Goal: Information Seeking & Learning: Learn about a topic

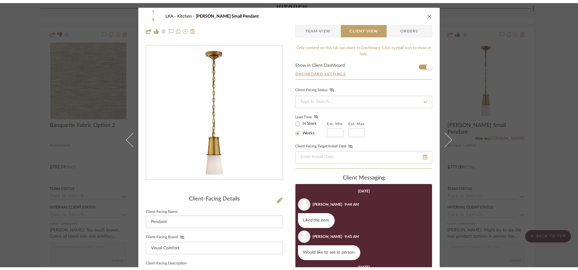
scroll to position [19, 0]
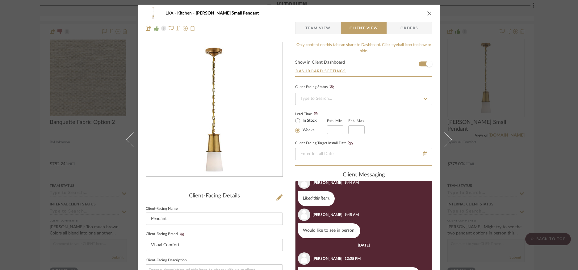
click at [427, 16] on div "LKA Kitchen [PERSON_NAME] Small Pendant" at bounding box center [289, 13] width 287 height 12
click at [427, 14] on icon "close" at bounding box center [429, 13] width 5 height 5
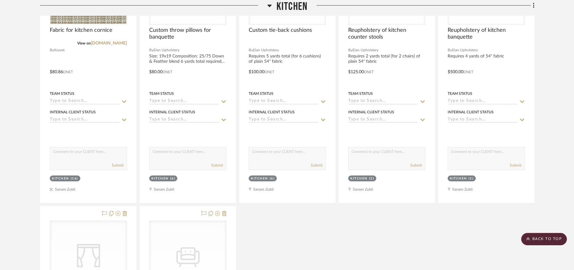
scroll to position [1992, 0]
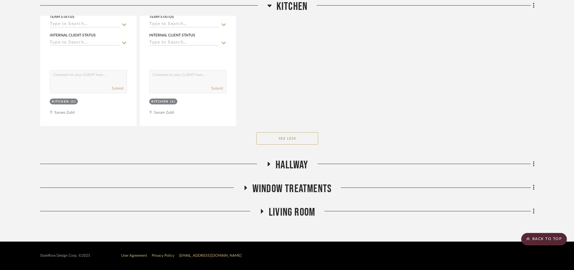
click at [270, 165] on icon at bounding box center [268, 164] width 7 height 5
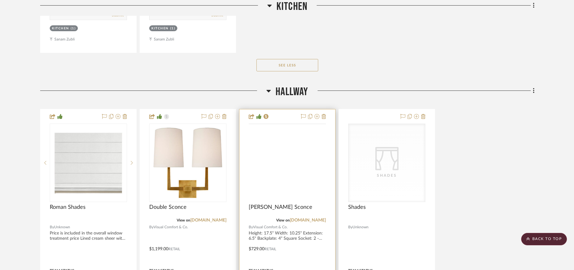
scroll to position [2074, 0]
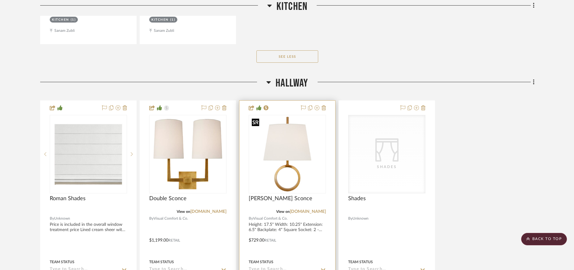
click at [298, 164] on img "0" at bounding box center [287, 154] width 76 height 76
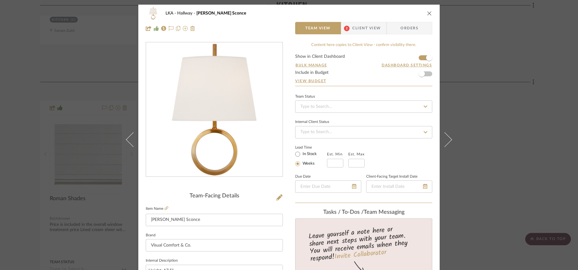
click at [352, 26] on span "Client View" at bounding box center [366, 28] width 28 height 12
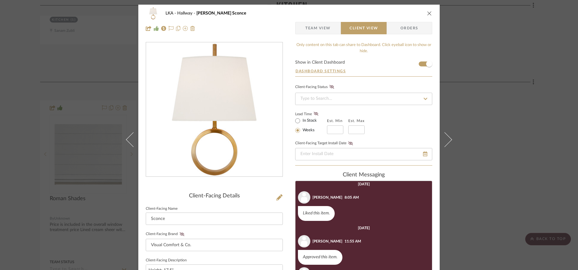
click at [427, 14] on icon "close" at bounding box center [429, 13] width 5 height 5
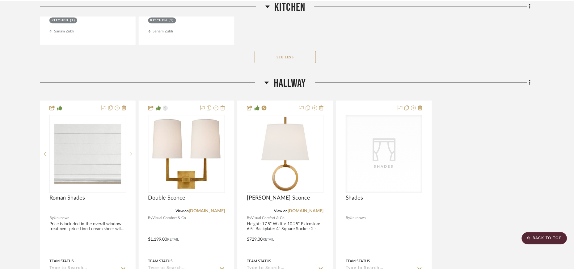
scroll to position [2074, 0]
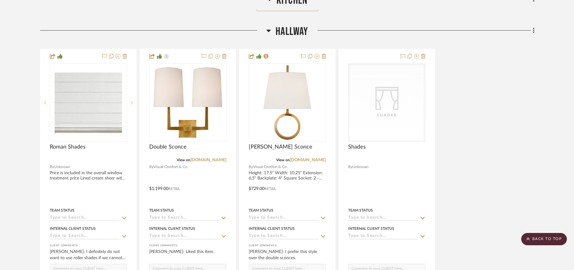
click at [267, 32] on icon at bounding box center [268, 30] width 5 height 7
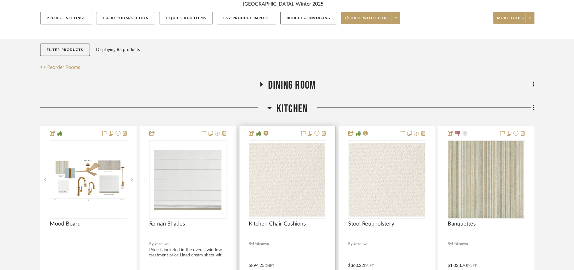
scroll to position [81, 0]
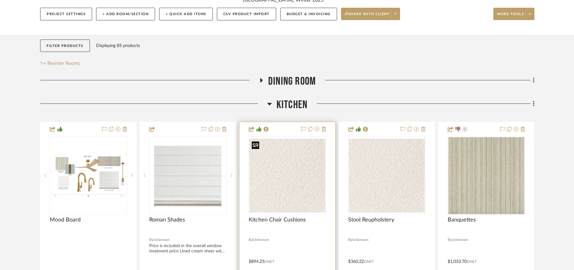
click at [278, 182] on img "0" at bounding box center [287, 176] width 76 height 74
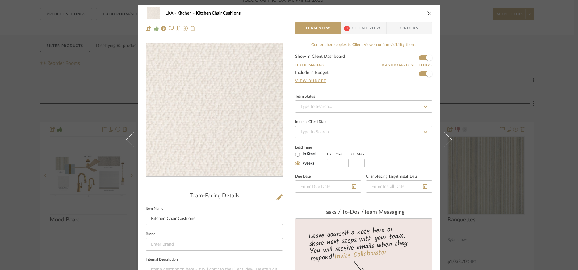
click at [362, 27] on span "Client View" at bounding box center [366, 28] width 28 height 12
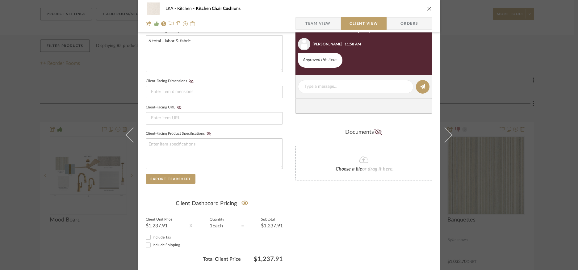
scroll to position [249, 0]
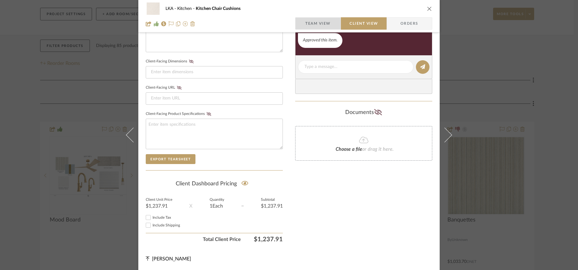
click at [319, 21] on span "Team View" at bounding box center [317, 23] width 25 height 12
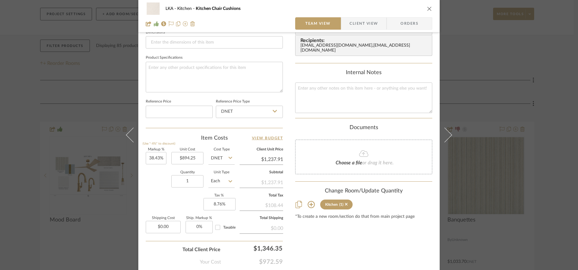
scroll to position [304, 0]
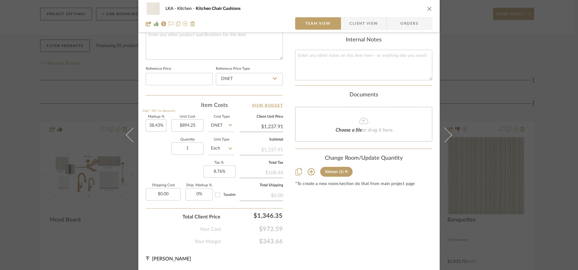
click at [428, 8] on icon "close" at bounding box center [429, 8] width 5 height 5
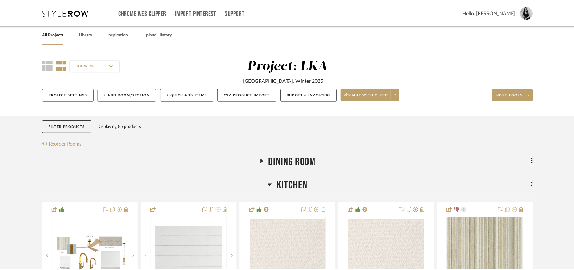
scroll to position [81, 0]
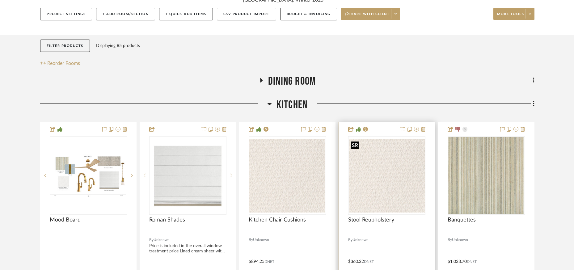
click at [0, 0] on img at bounding box center [0, 0] width 0 height 0
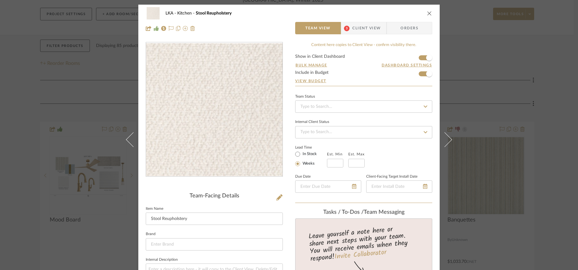
click at [354, 31] on span "Client View" at bounding box center [366, 28] width 28 height 12
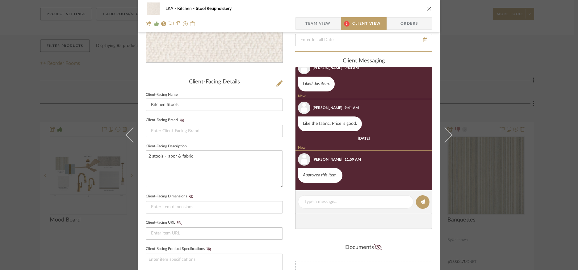
scroll to position [249, 0]
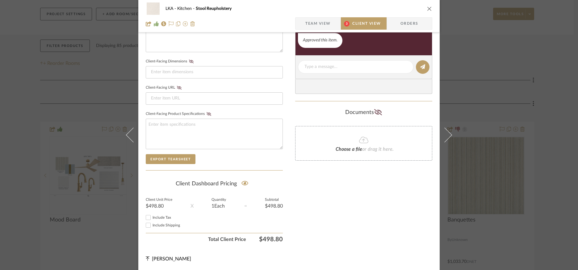
click at [315, 25] on span "Team View" at bounding box center [317, 23] width 25 height 12
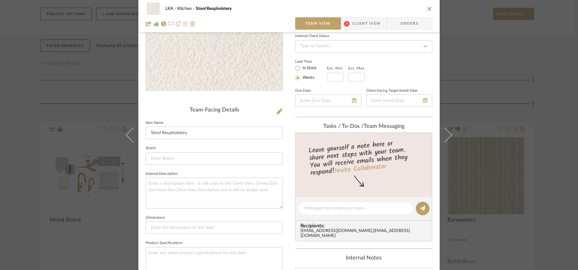
scroll to position [0, 0]
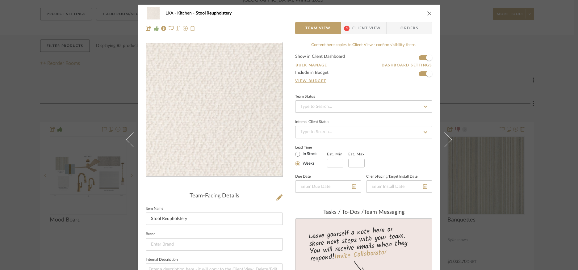
click at [427, 14] on icon "close" at bounding box center [429, 13] width 5 height 5
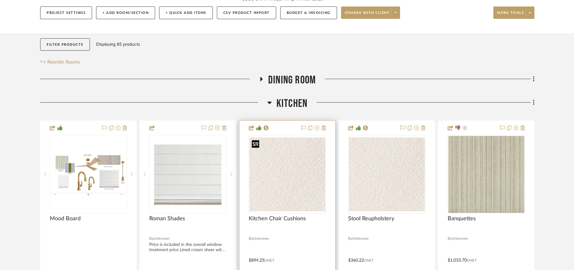
scroll to position [83, 0]
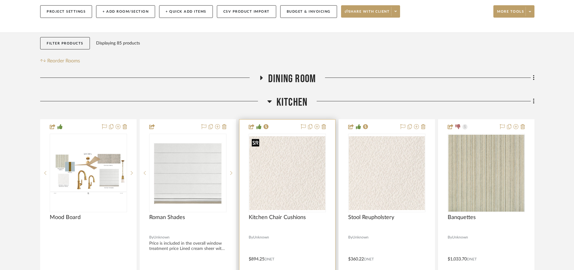
click at [287, 174] on img "0" at bounding box center [287, 173] width 76 height 74
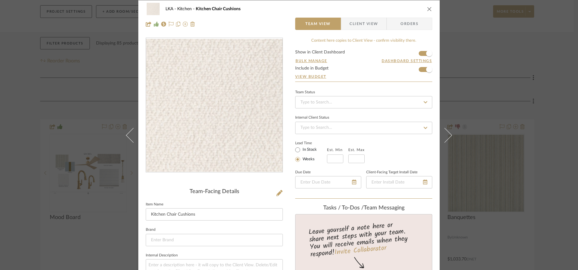
scroll to position [0, 0]
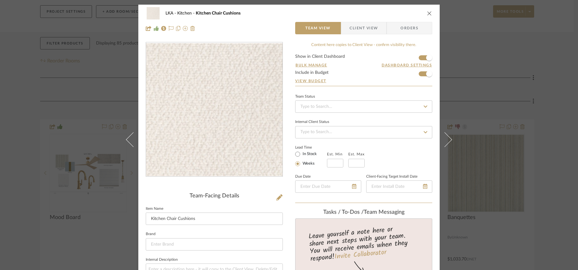
click at [427, 11] on icon "close" at bounding box center [429, 13] width 5 height 5
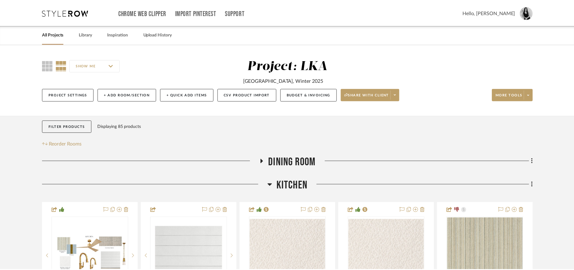
scroll to position [83, 0]
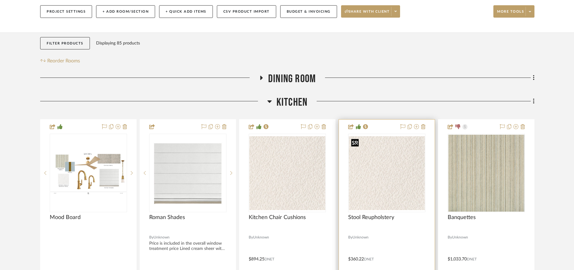
click at [365, 195] on img "0" at bounding box center [387, 173] width 76 height 74
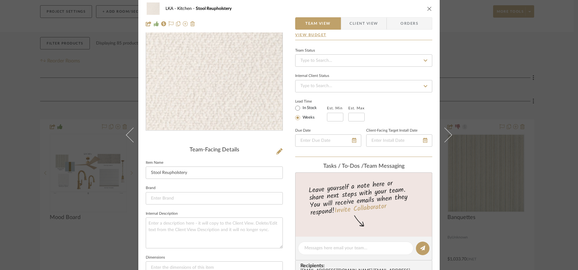
scroll to position [0, 0]
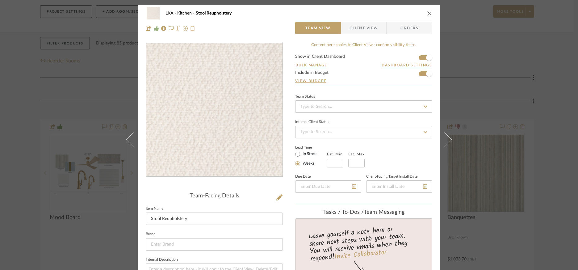
click at [431, 13] on div "LKA Kitchen Stool Reupholstery Team View Client View Orders" at bounding box center [288, 21] width 301 height 32
click at [428, 15] on icon "close" at bounding box center [429, 13] width 5 height 5
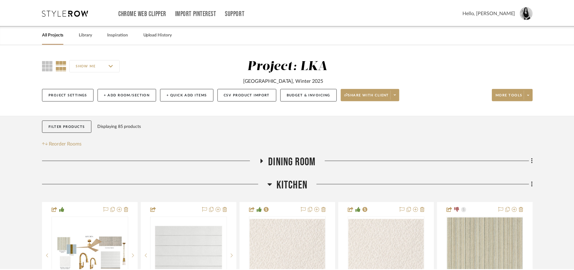
scroll to position [83, 0]
